Goal: Complete application form: Complete application form

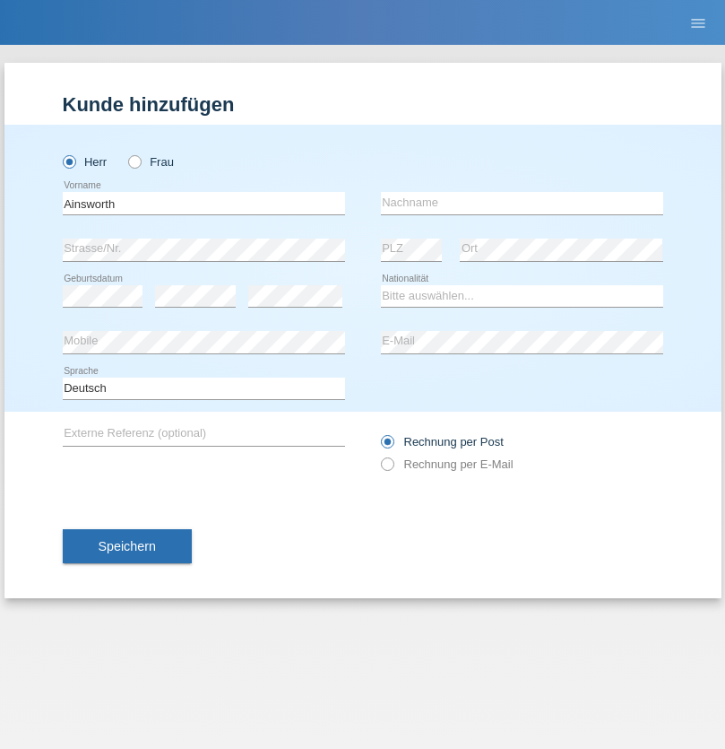
type input "Ainsworth"
click at [522, 203] on input "text" at bounding box center [522, 203] width 282 height 22
type input "Dennis"
select select "MU"
select select "C"
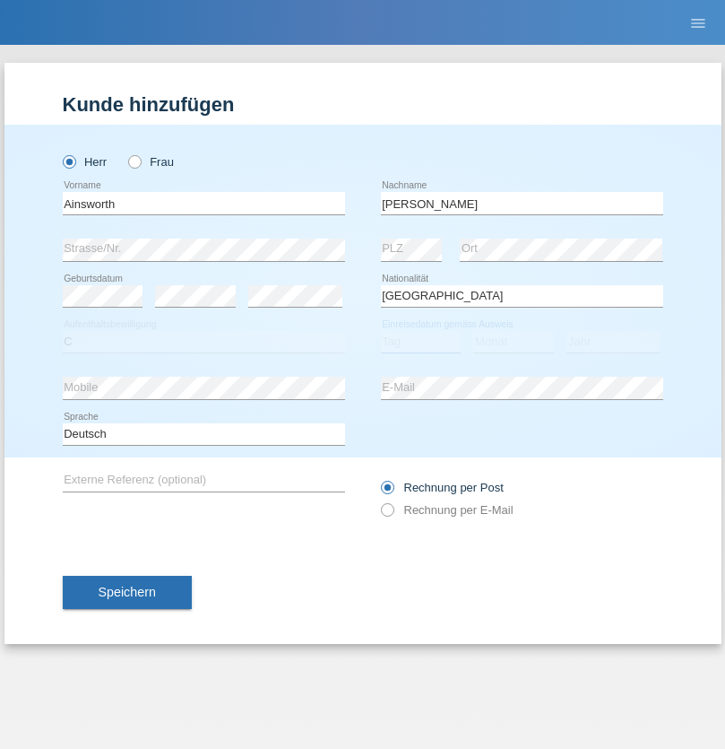
select select "26"
select select "09"
select select "2019"
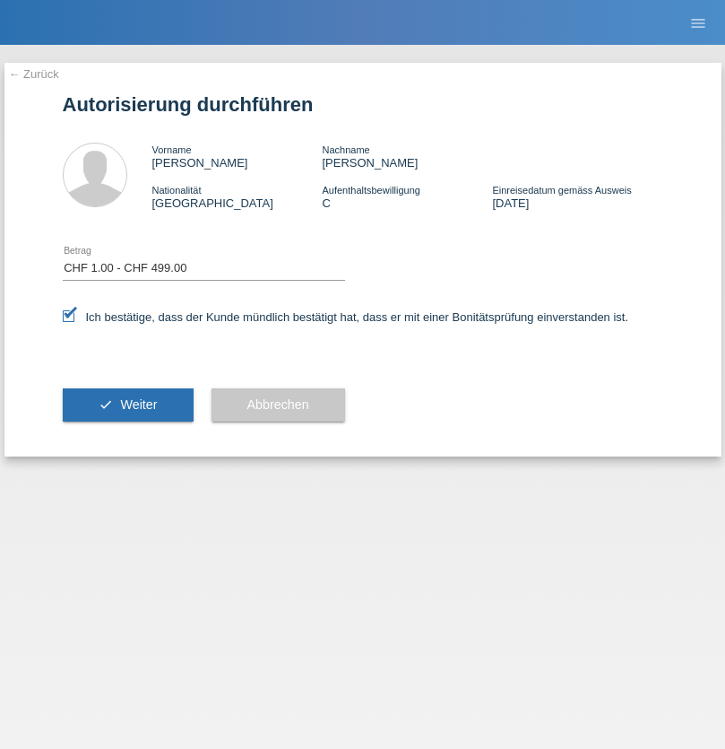
select select "1"
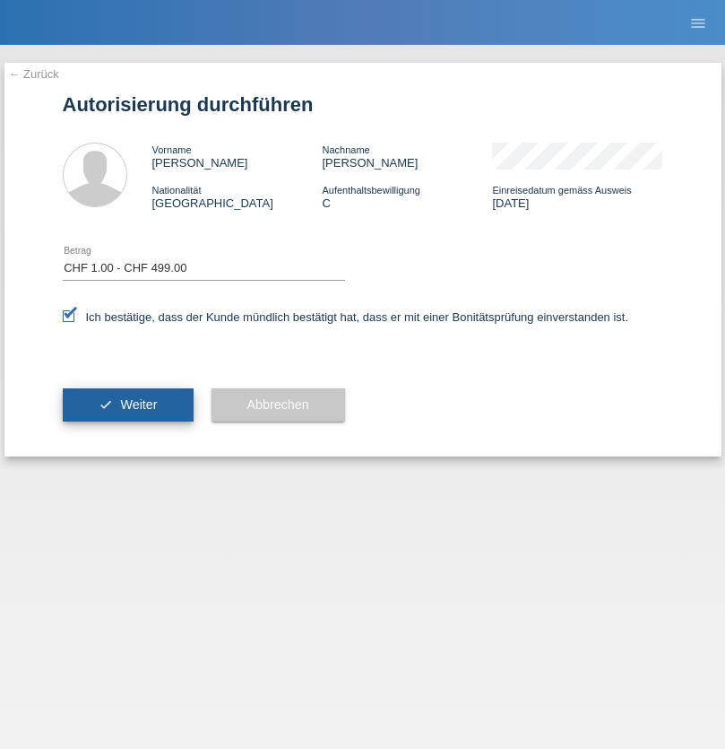
click at [127, 404] on span "Weiter" at bounding box center [138, 404] width 37 height 14
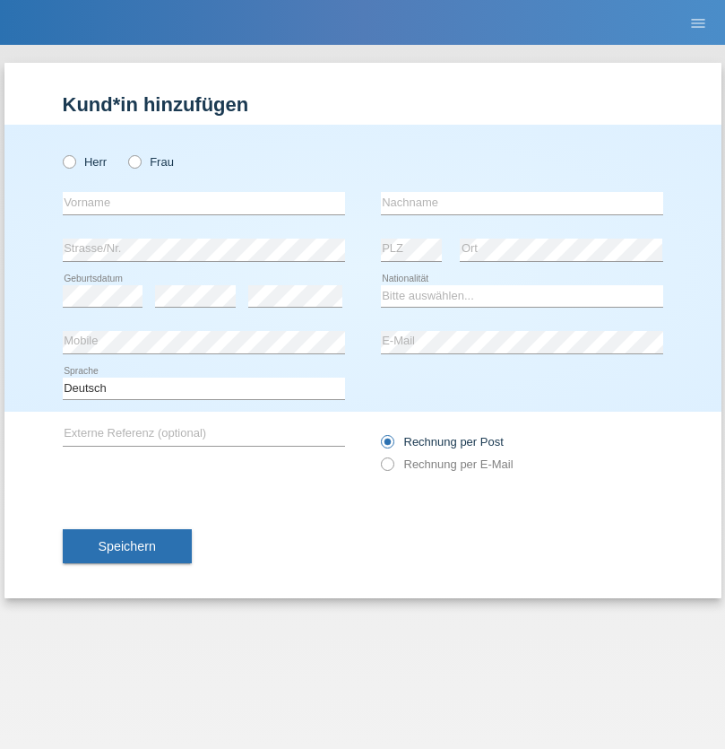
radio input "true"
click at [204, 203] on input "text" at bounding box center [204, 203] width 282 height 22
type input "[PERSON_NAME]"
click at [522, 203] on input "text" at bounding box center [522, 203] width 282 height 22
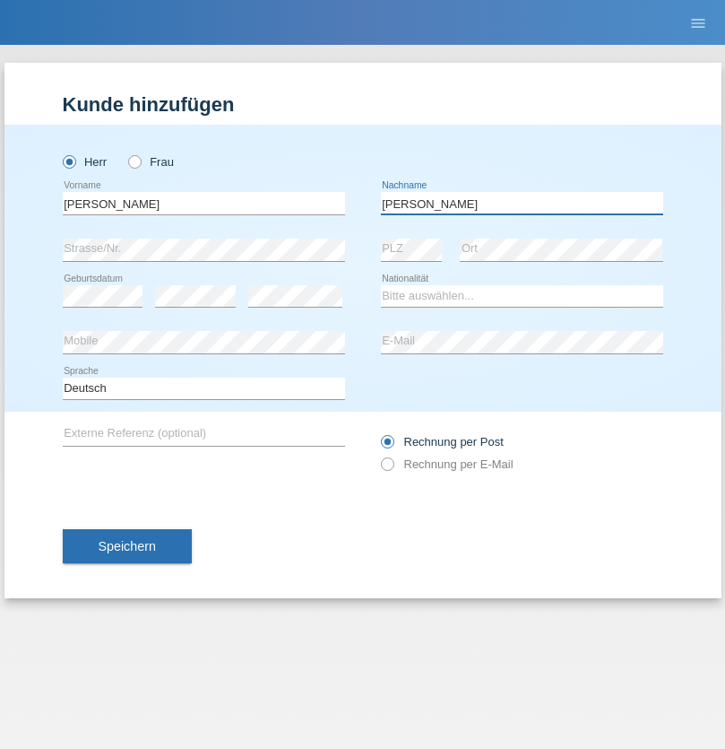
type input "[PERSON_NAME]"
select select "PT"
select select "C"
select select "25"
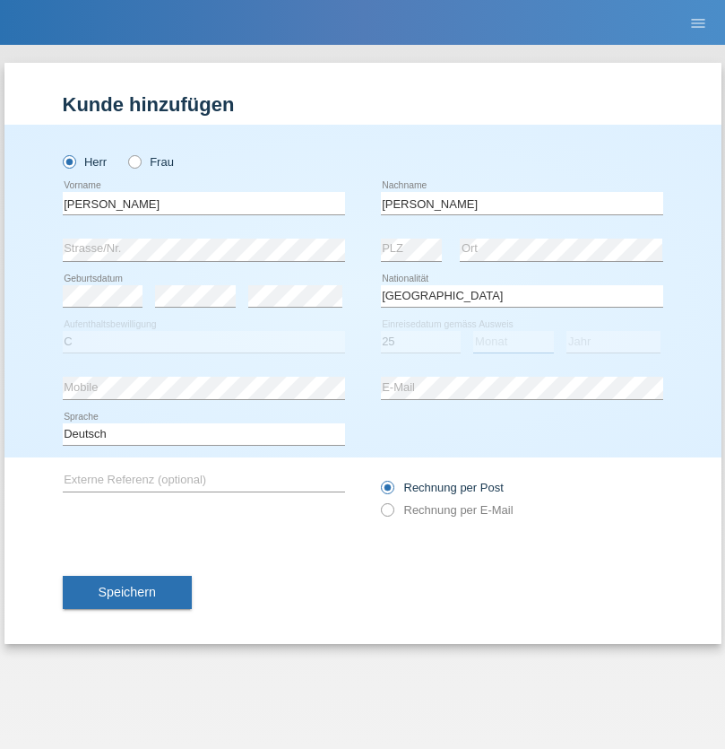
select select "07"
select select "2000"
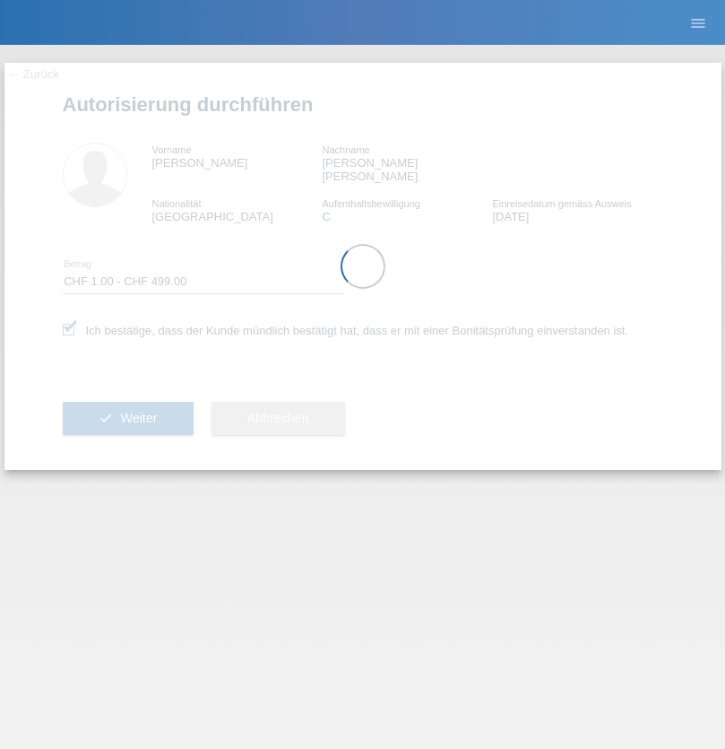
select select "1"
